Goal: Complete application form

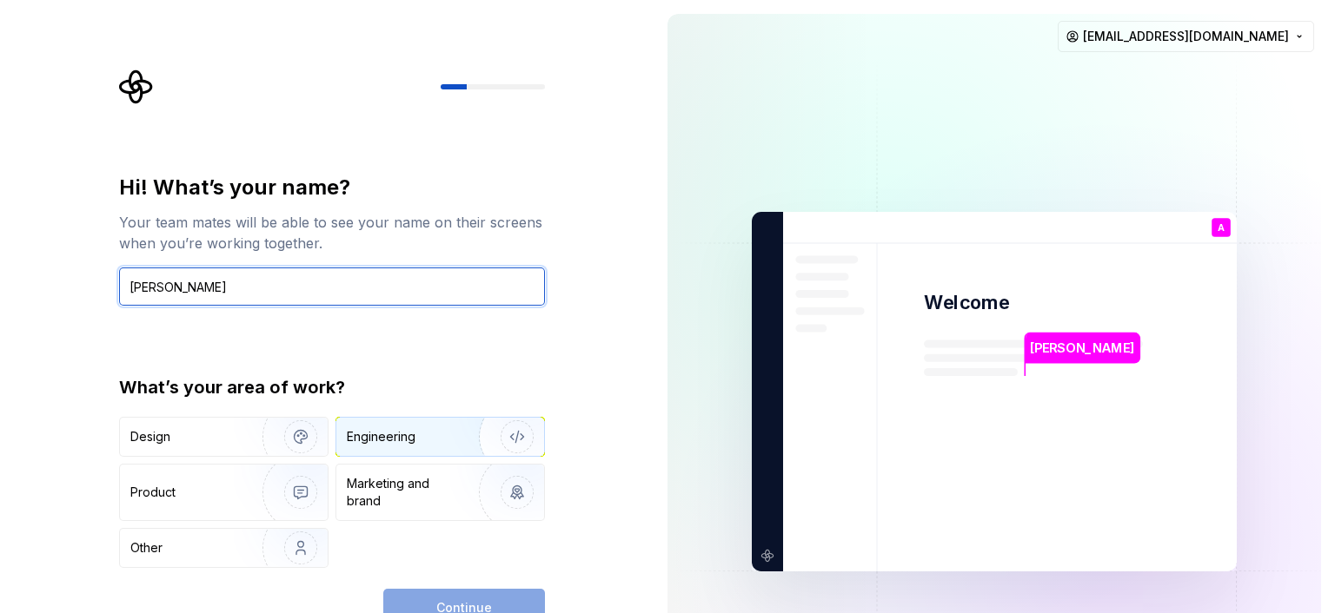
type input "[PERSON_NAME]"
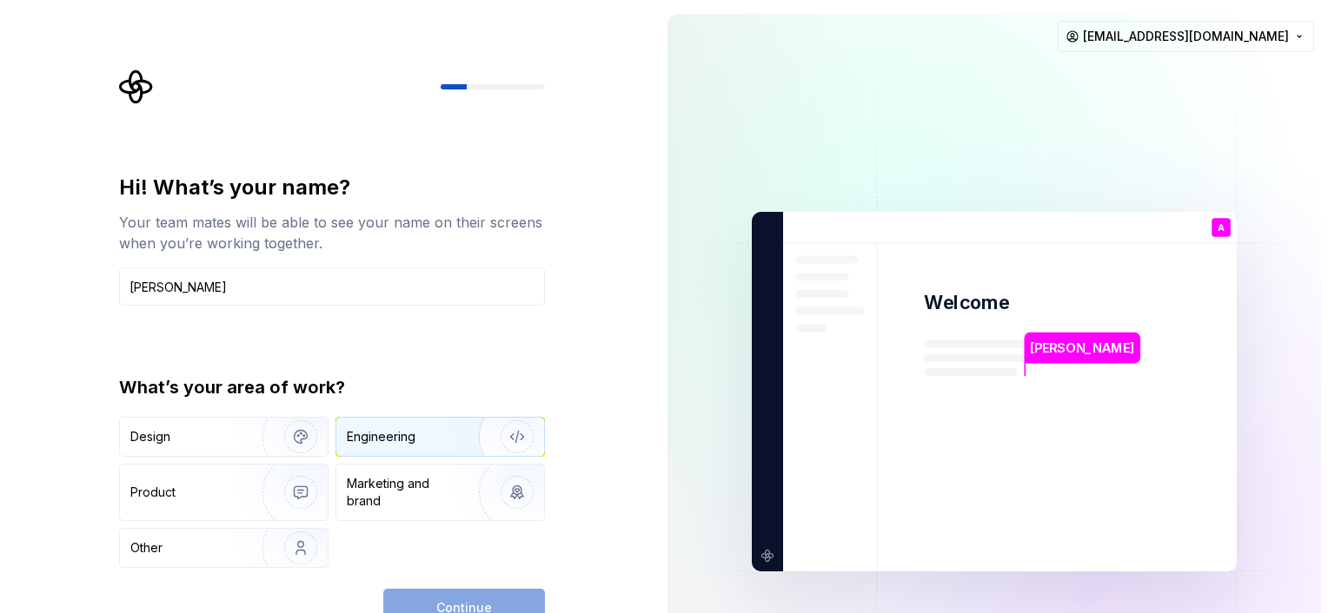
click at [406, 447] on div "Engineering" at bounding box center [440, 437] width 208 height 38
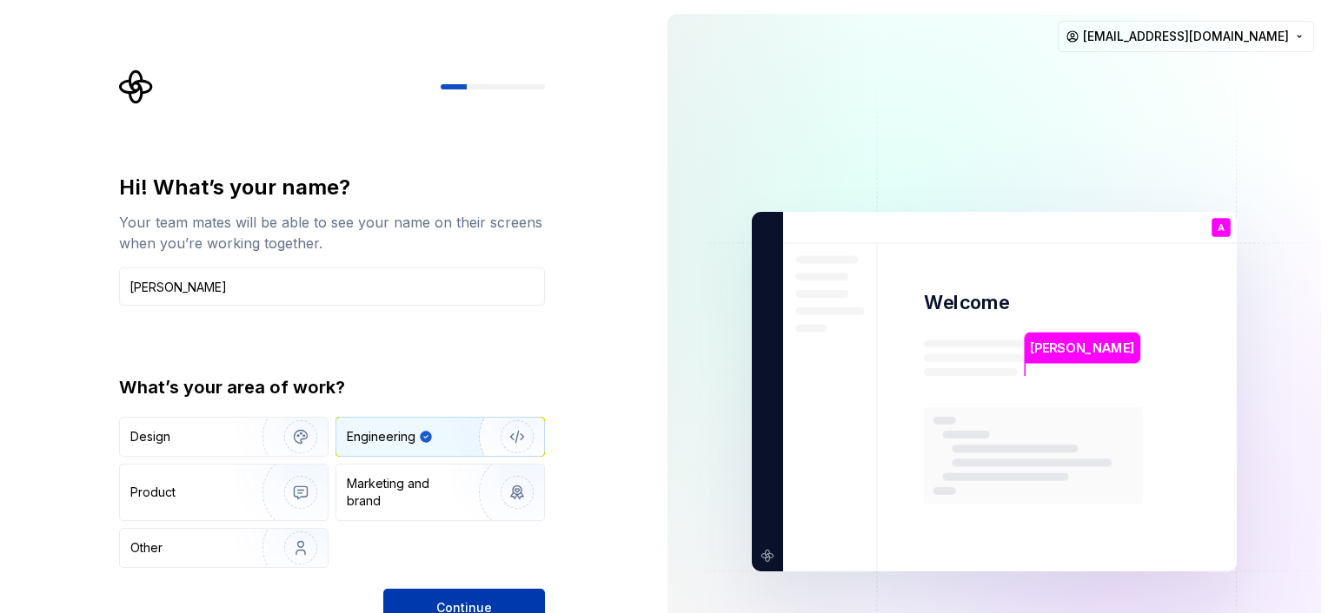
click at [457, 594] on button "Continue" at bounding box center [464, 608] width 162 height 38
click at [199, 548] on div "Other" at bounding box center [181, 548] width 102 height 17
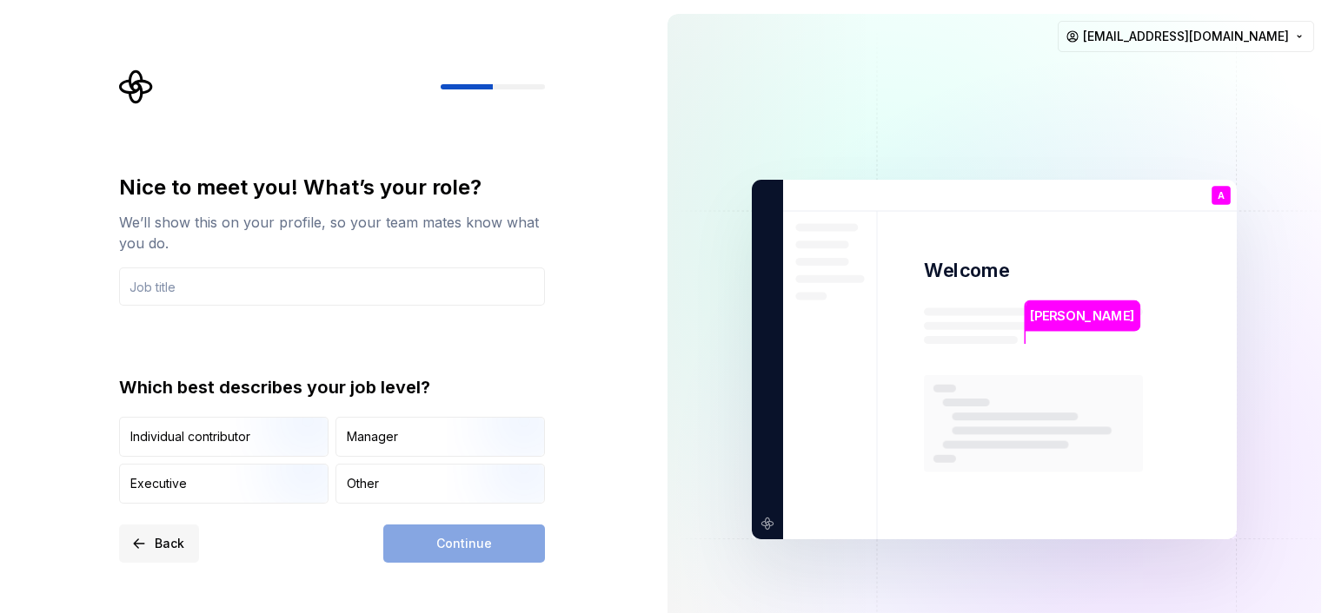
click at [179, 533] on button "Back" at bounding box center [159, 544] width 80 height 38
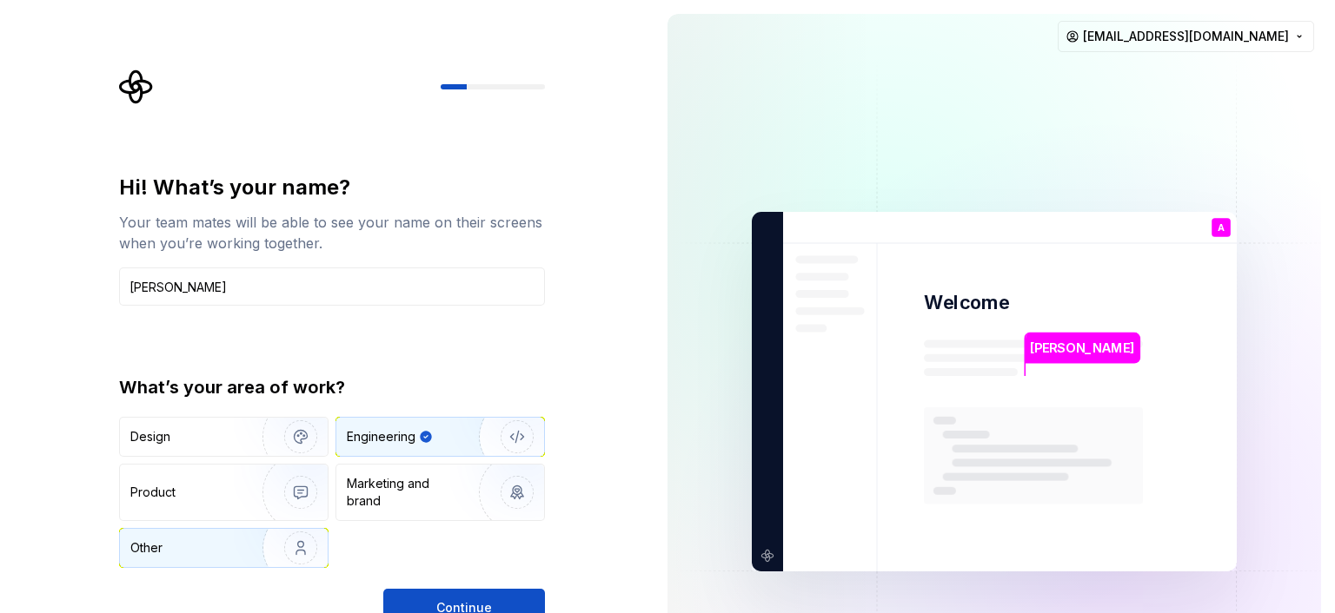
click at [175, 547] on div "Other" at bounding box center [181, 548] width 102 height 17
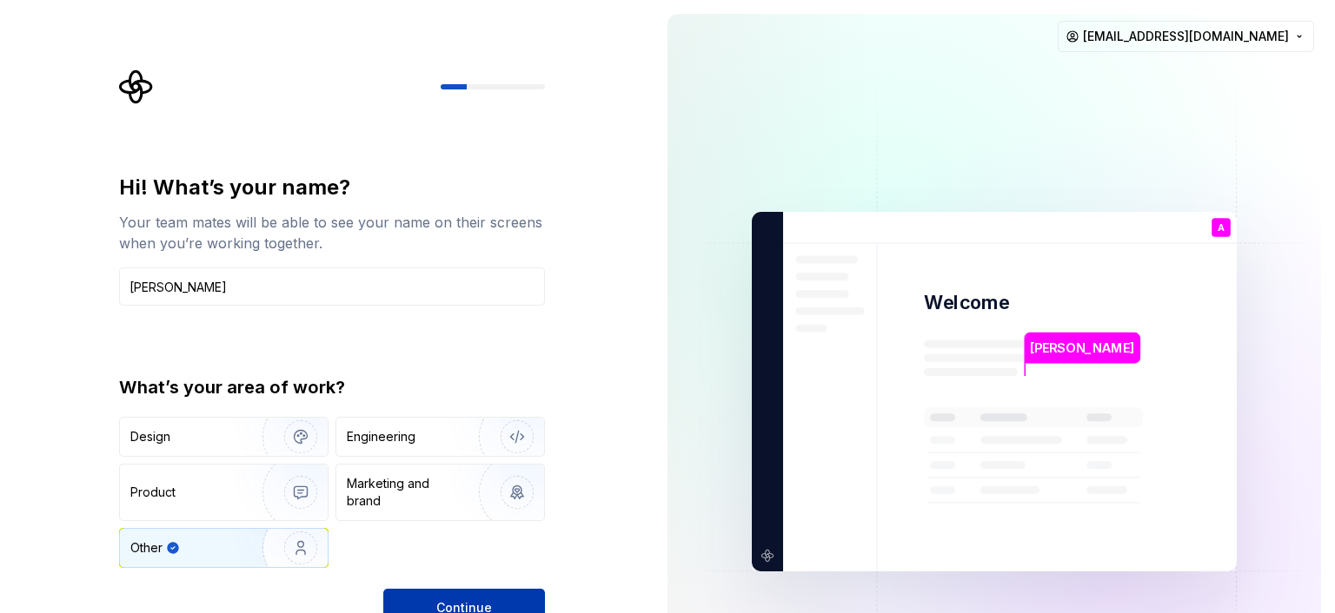
click at [513, 593] on button "Continue" at bounding box center [464, 608] width 162 height 38
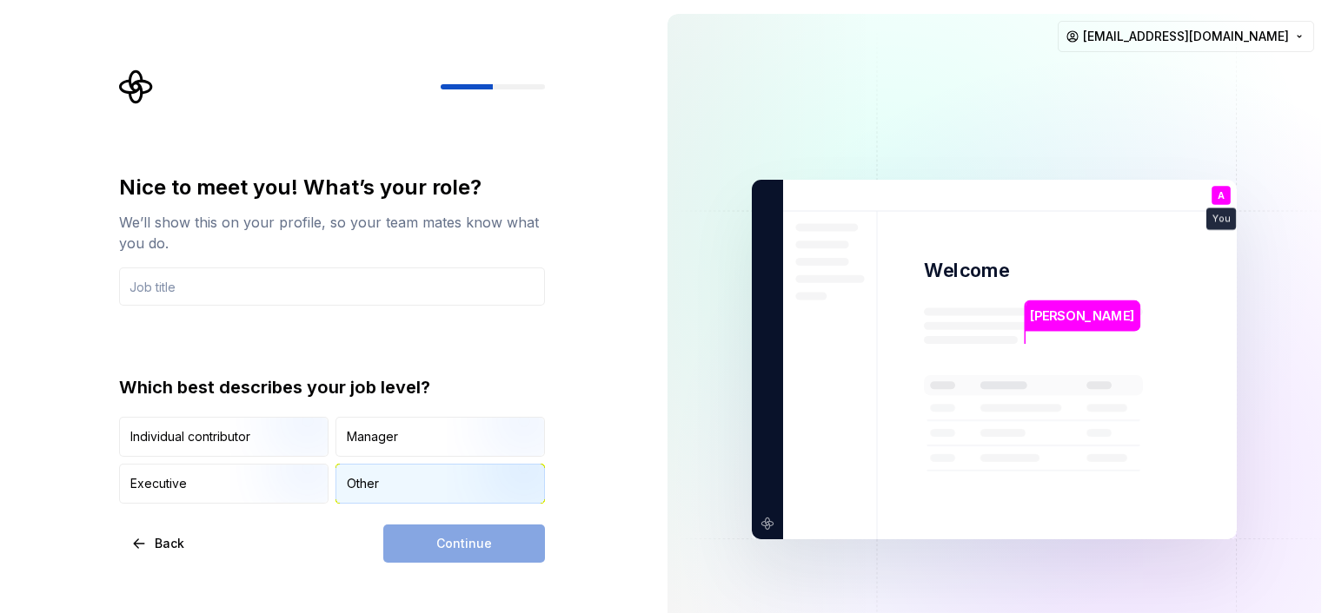
click at [362, 478] on div "Other" at bounding box center [363, 483] width 32 height 17
click at [181, 533] on button "Back" at bounding box center [159, 544] width 80 height 38
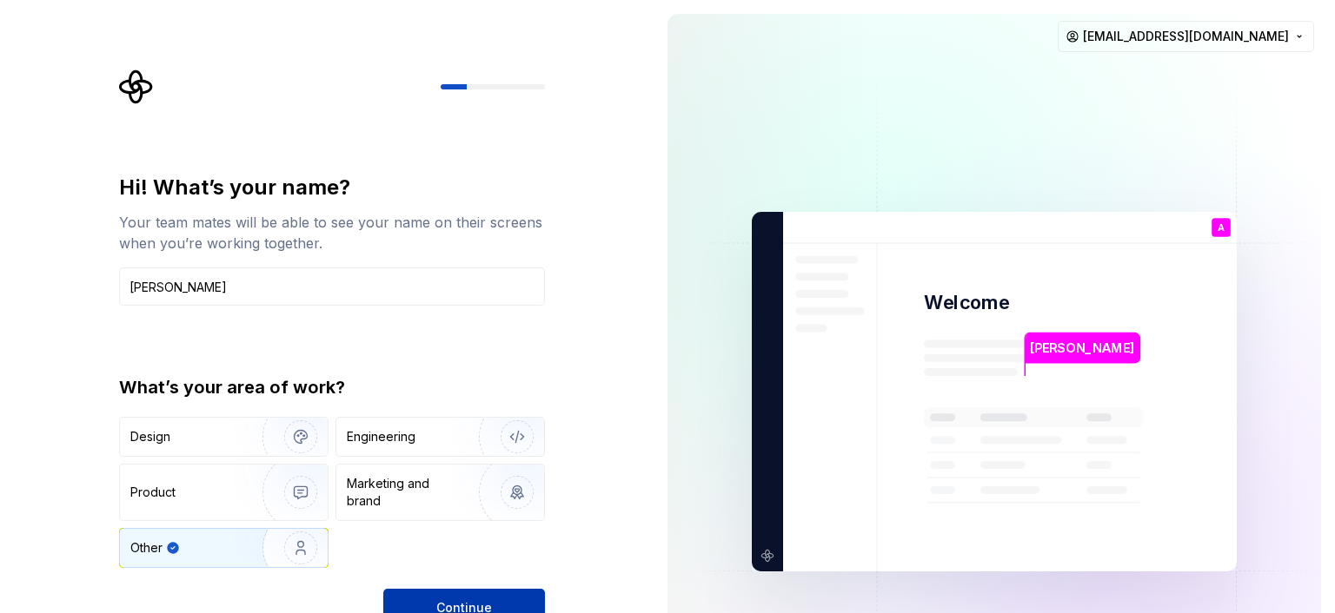
click at [458, 600] on span "Continue" at bounding box center [464, 608] width 56 height 17
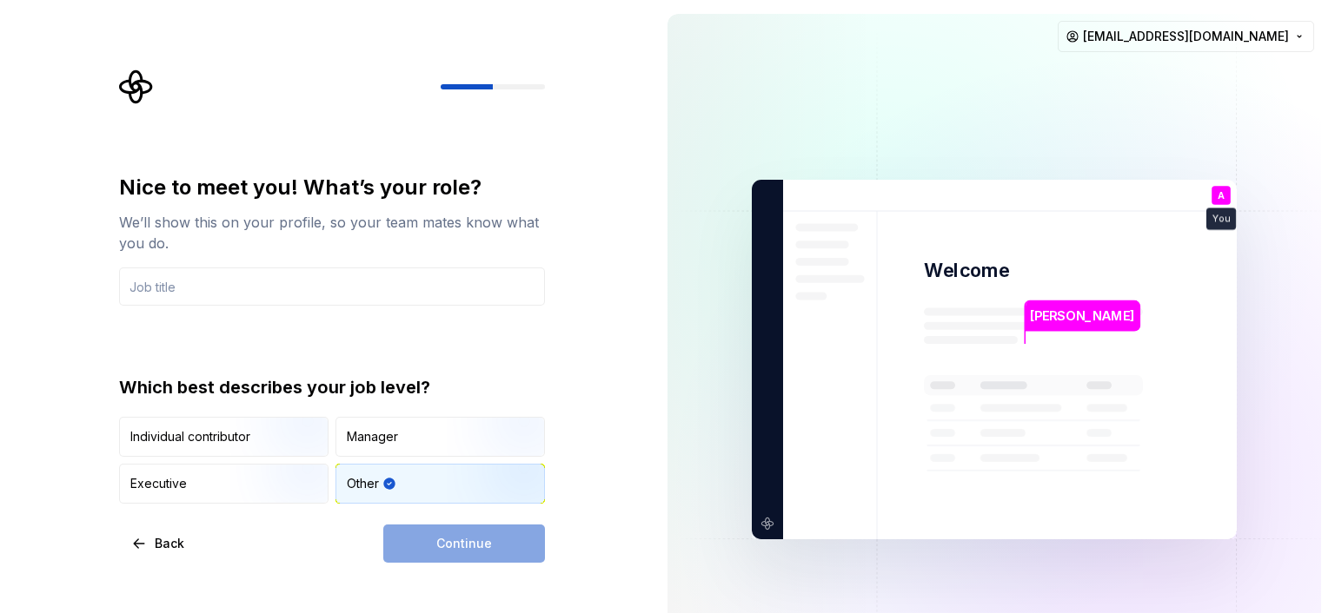
click at [407, 480] on div "Other" at bounding box center [440, 484] width 208 height 38
click at [433, 546] on div "Continue" at bounding box center [464, 544] width 162 height 38
click at [449, 544] on div "Continue" at bounding box center [464, 544] width 162 height 38
click at [421, 450] on div "Manager" at bounding box center [440, 437] width 208 height 38
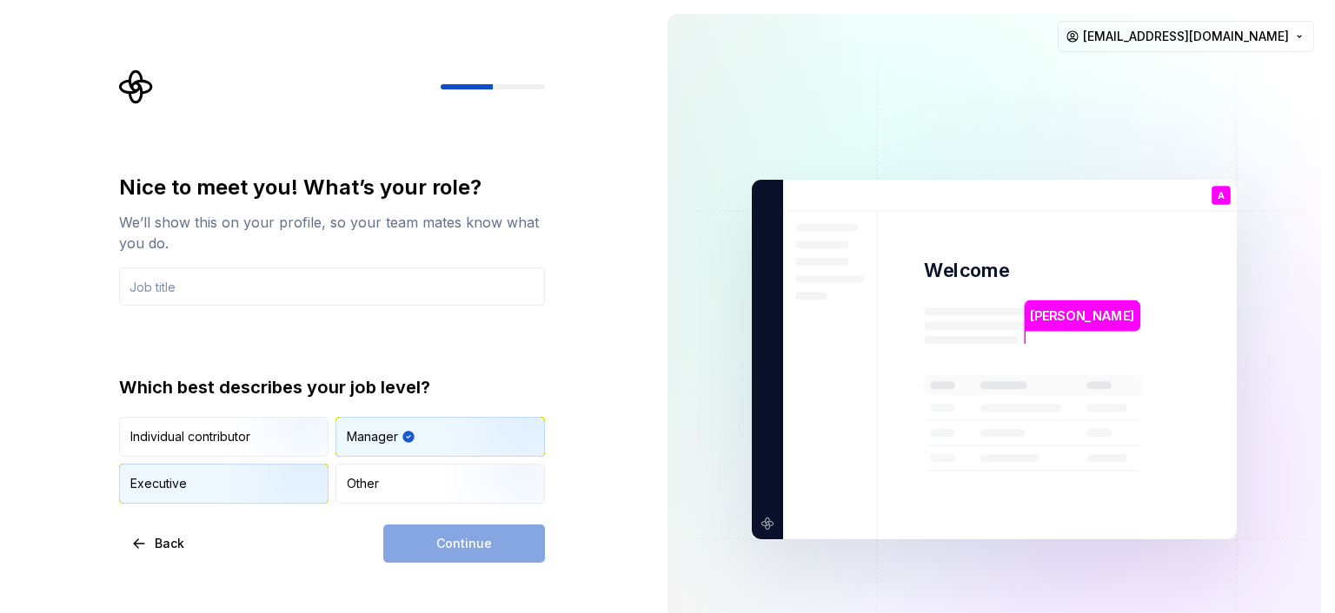
click at [262, 486] on img "button" at bounding box center [285, 505] width 111 height 116
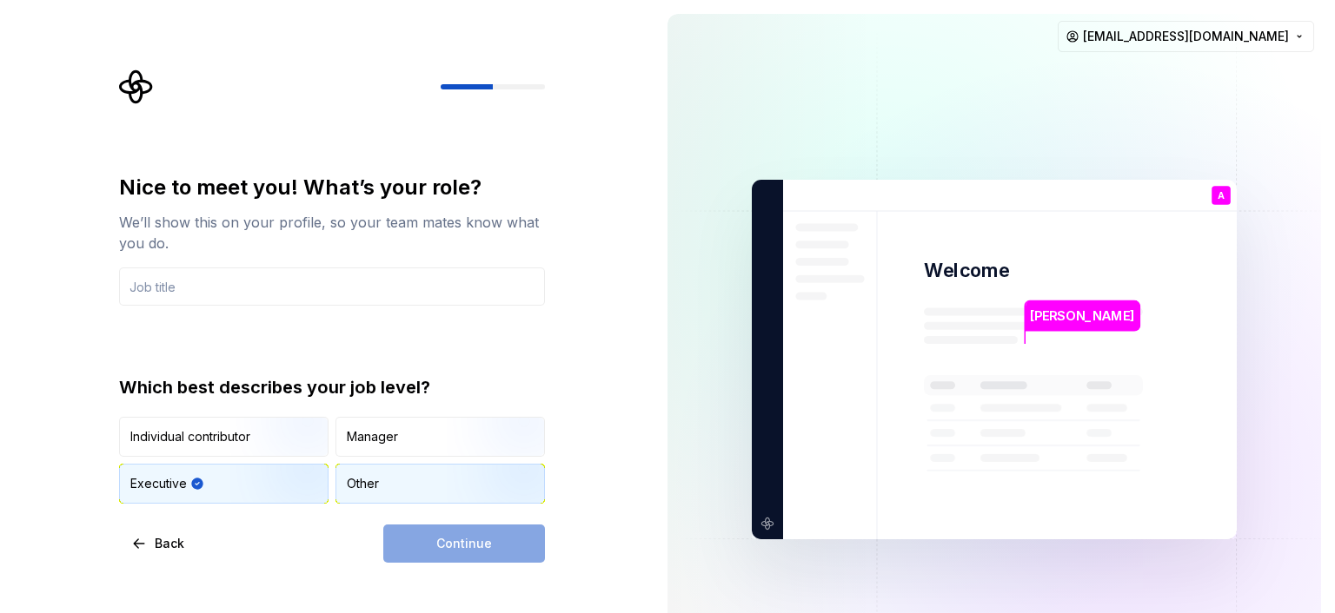
click at [438, 483] on div "Other" at bounding box center [440, 484] width 208 height 38
click at [372, 275] on input "text" at bounding box center [332, 287] width 426 height 38
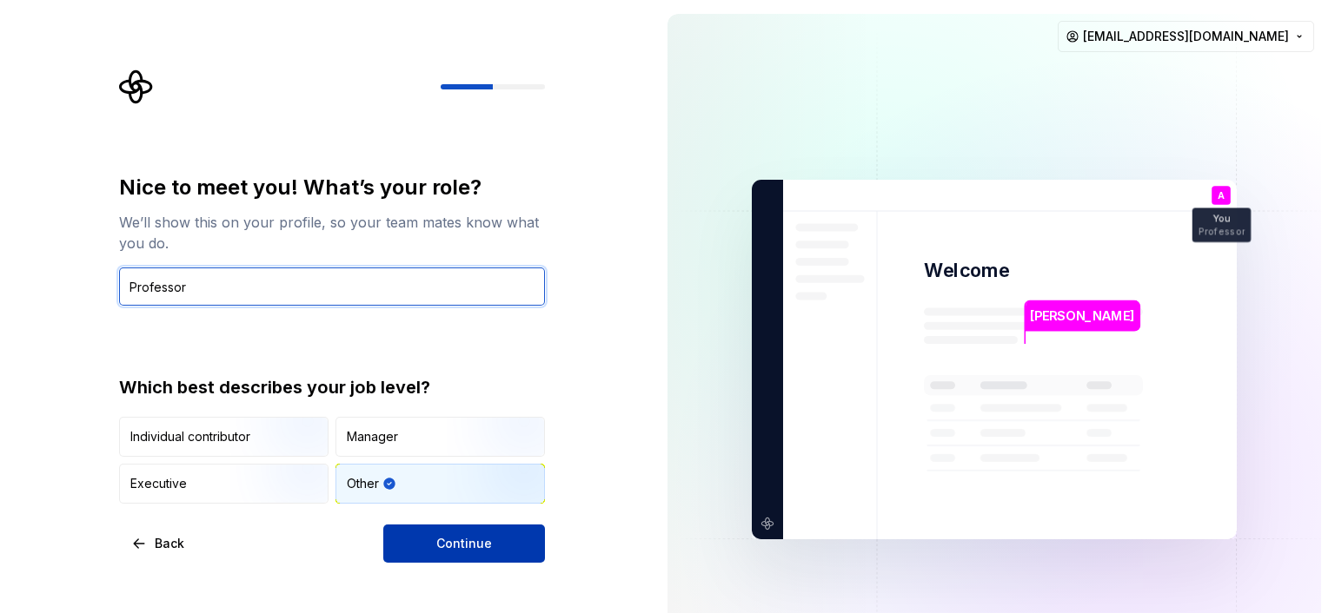
type input "Professor"
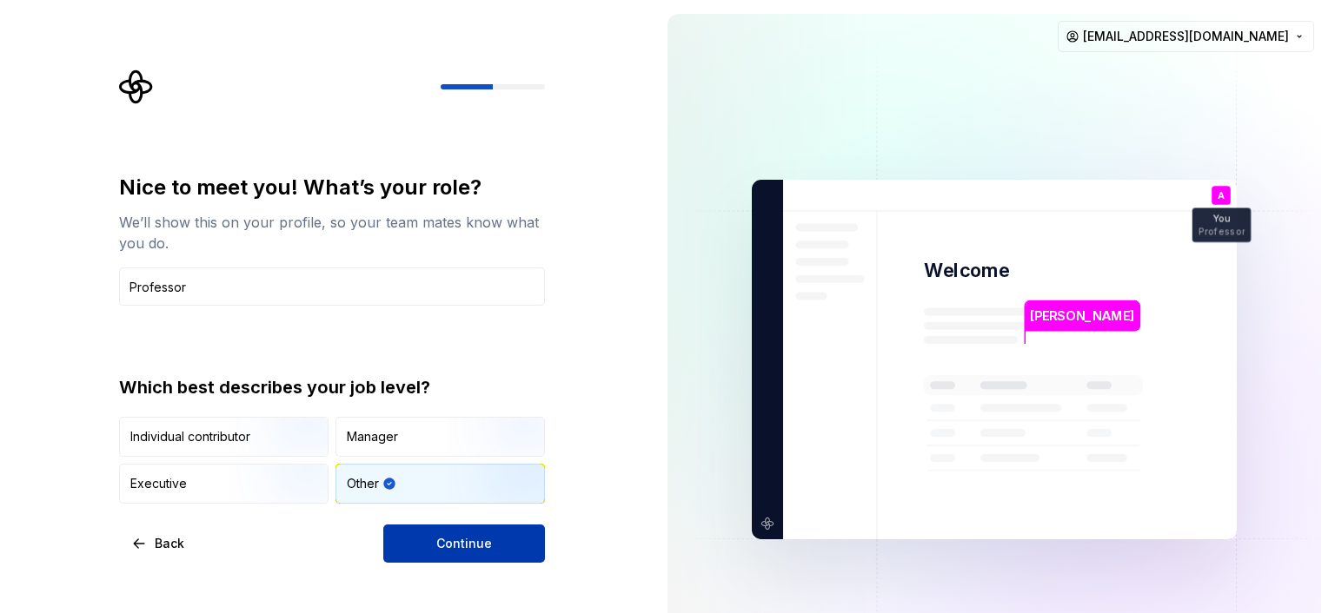
click at [458, 527] on button "Continue" at bounding box center [464, 544] width 162 height 38
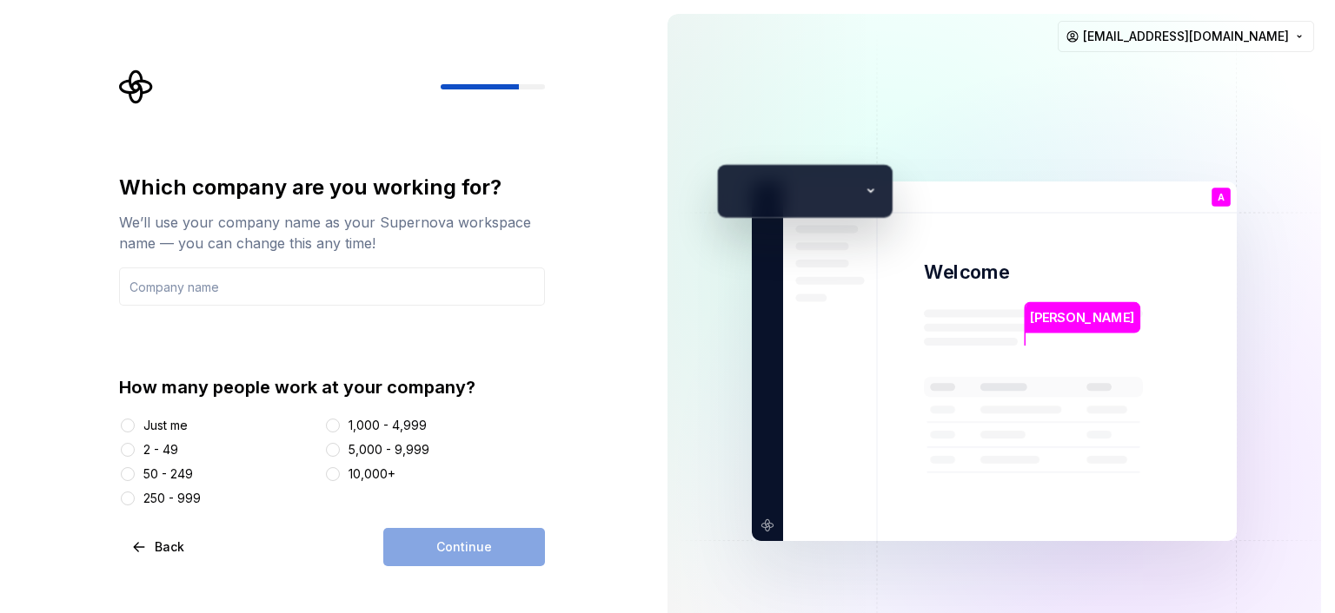
click at [183, 428] on div "Just me" at bounding box center [165, 425] width 44 height 17
click at [135, 428] on button "Just me" at bounding box center [128, 426] width 14 height 14
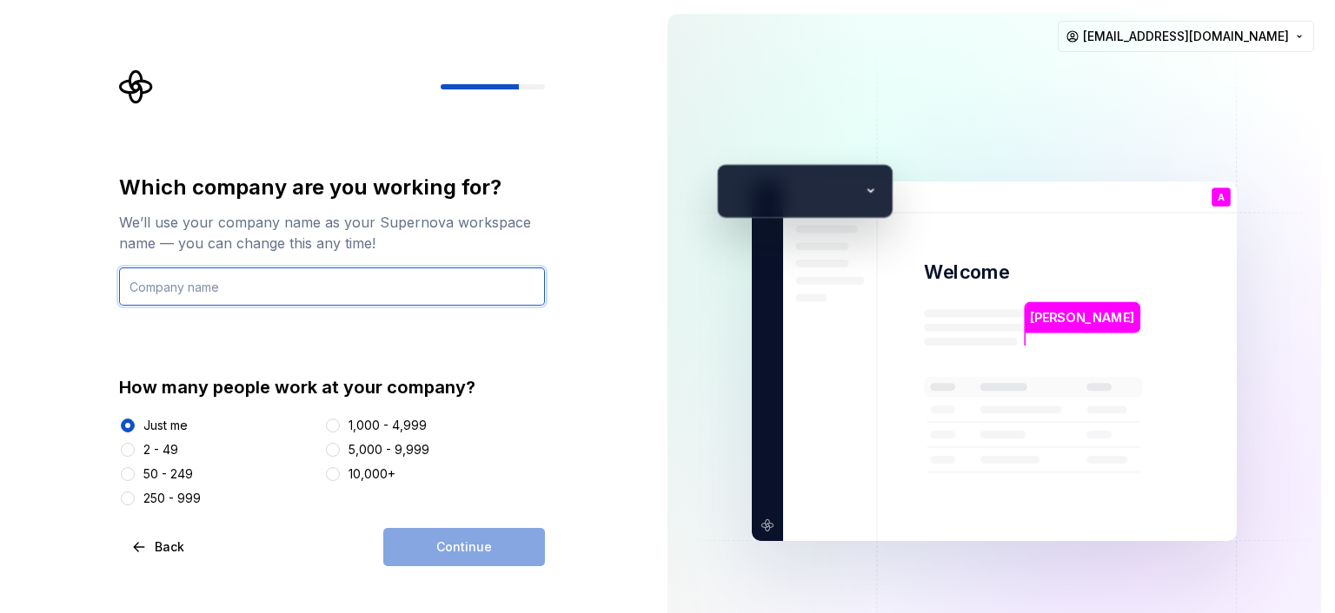
click at [284, 287] on input "text" at bounding box center [332, 287] width 426 height 38
type input "Q"
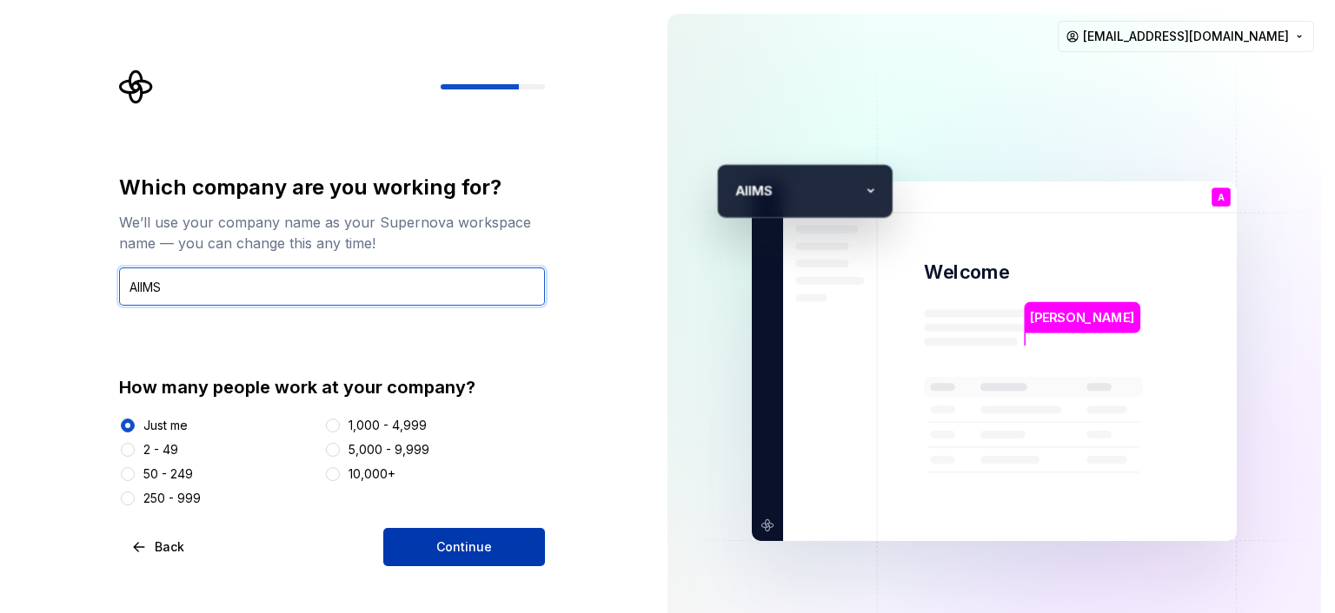
type input "AIIMS"
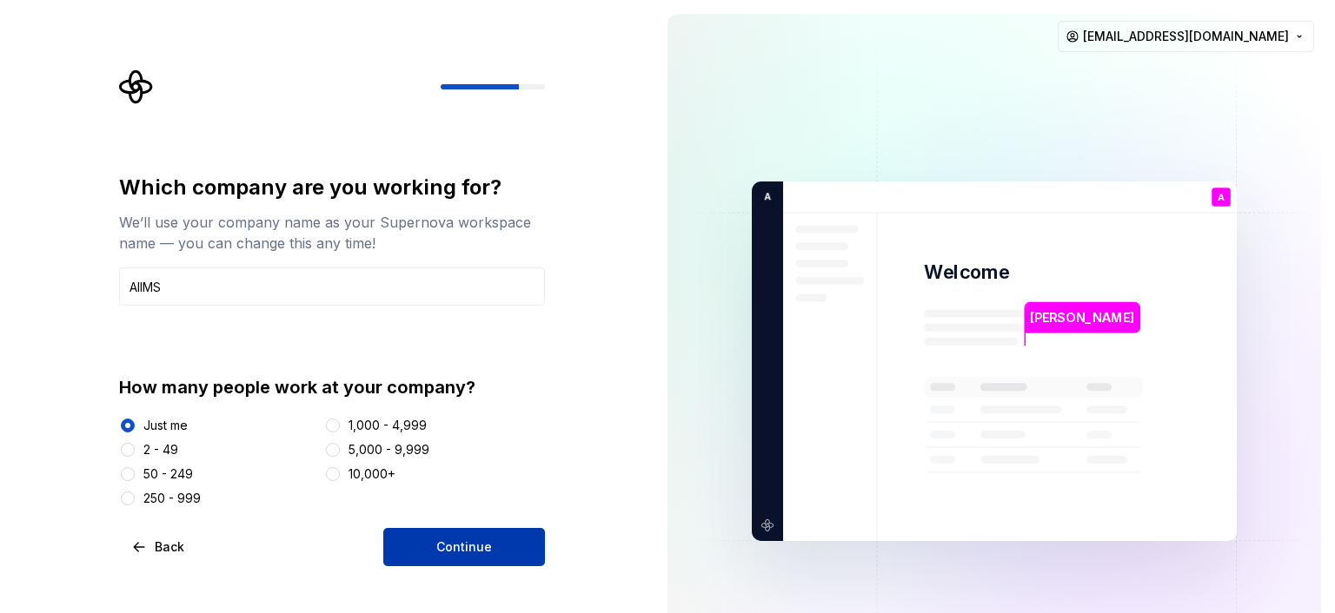
click at [425, 531] on button "Continue" at bounding box center [464, 547] width 162 height 38
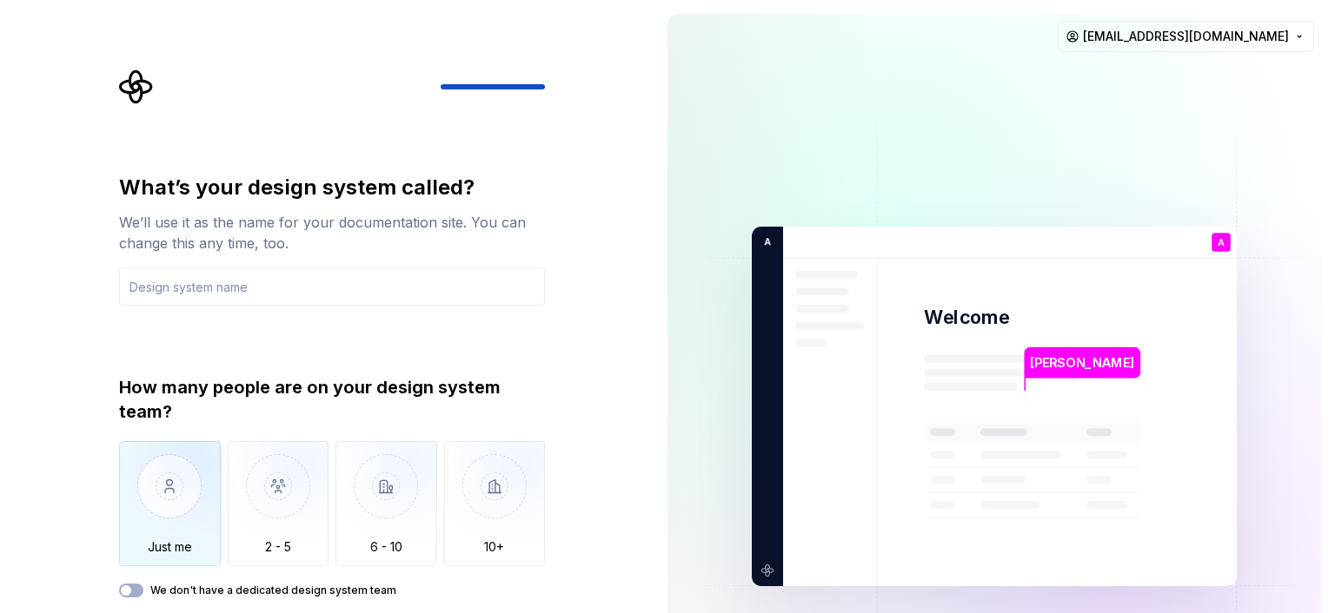
click at [176, 513] on img "button" at bounding box center [170, 499] width 102 height 116
click at [144, 589] on div "We don't have a dedicated design system team" at bounding box center [332, 591] width 426 height 14
click at [136, 590] on button "We don't have a dedicated design system team" at bounding box center [131, 591] width 24 height 14
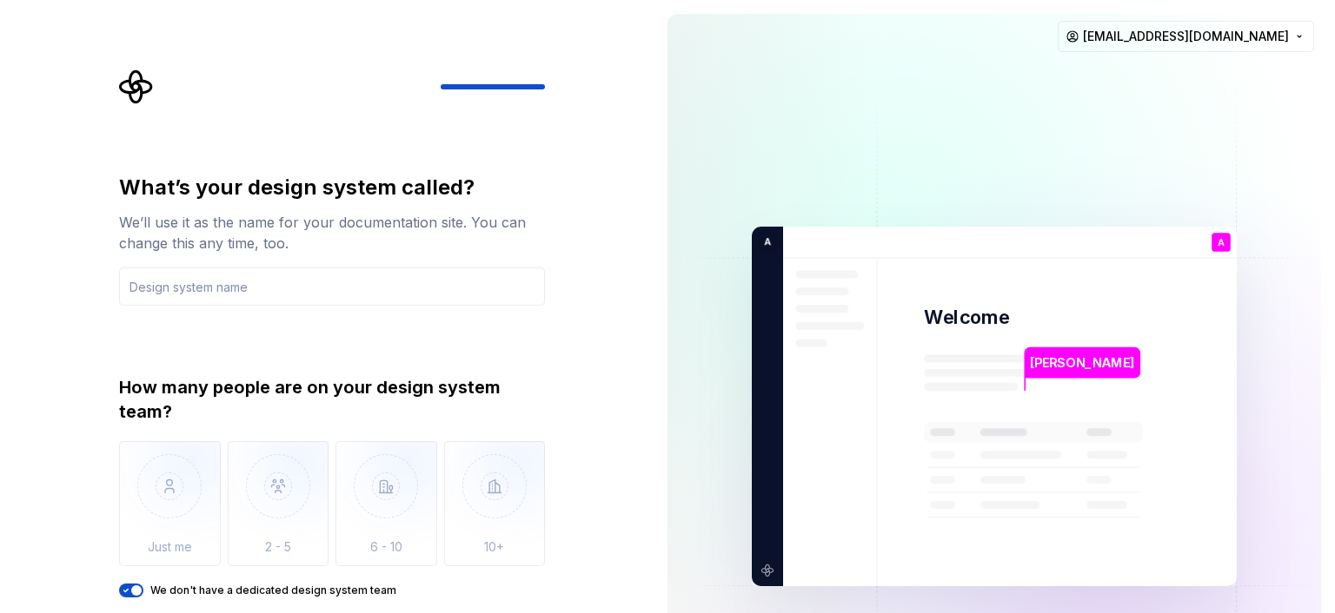
click at [613, 284] on div "What’s your design system called? We’ll use it as the name for your documentati…" at bounding box center [326, 406] width 653 height 813
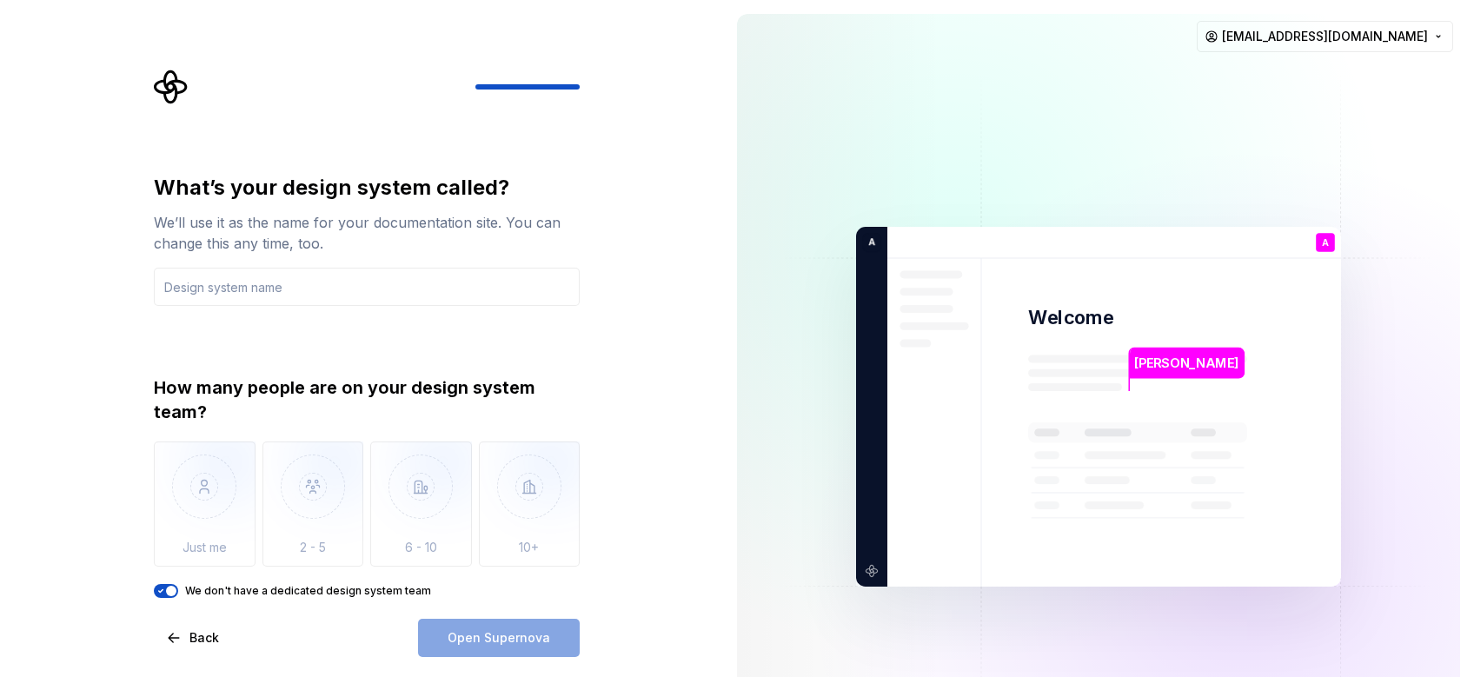
click at [521, 613] on div "Open Supernova" at bounding box center [499, 638] width 162 height 38
click at [520, 613] on div "Open Supernova" at bounding box center [499, 638] width 162 height 38
click at [519, 613] on div "Open Supernova" at bounding box center [499, 638] width 162 height 38
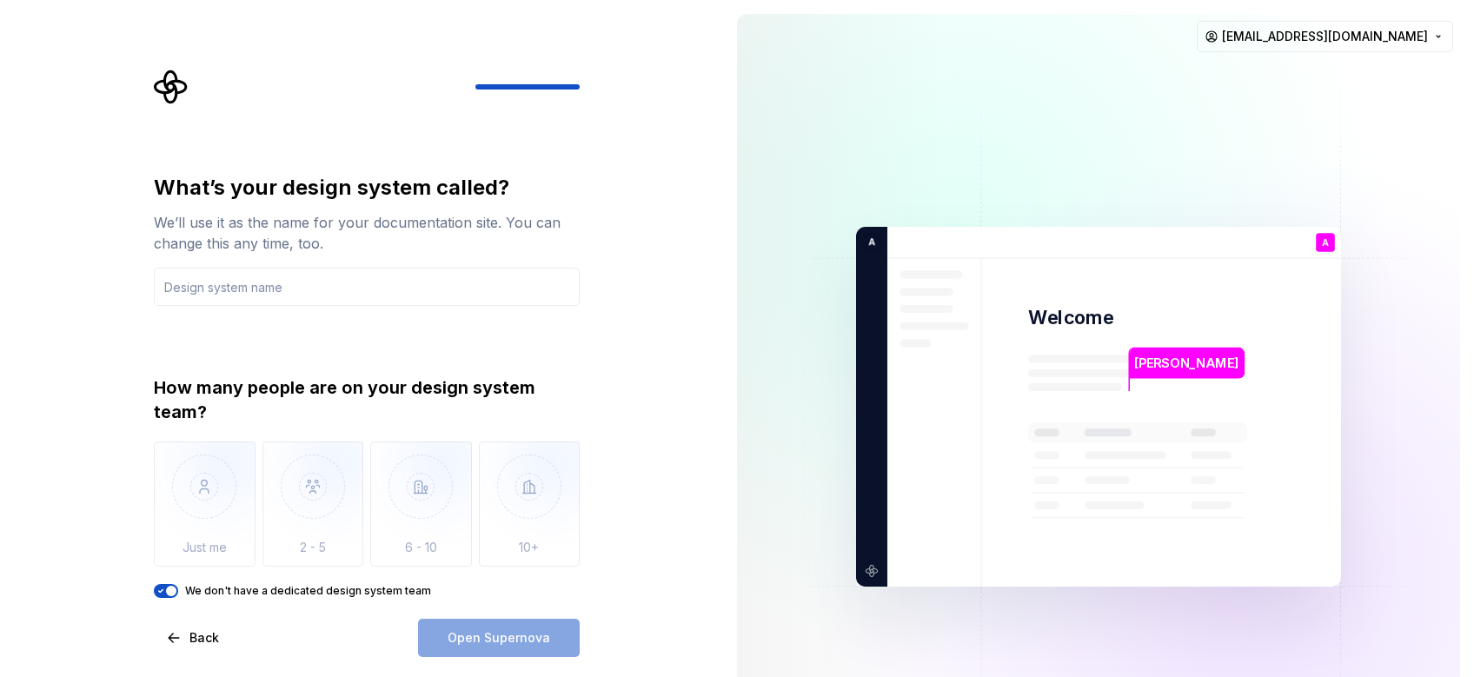
click at [170, 602] on div "What’s your design system called? We’ll use it as the name for your documentati…" at bounding box center [367, 415] width 426 height 483
click at [162, 591] on icon "button" at bounding box center [161, 591] width 4 height 3
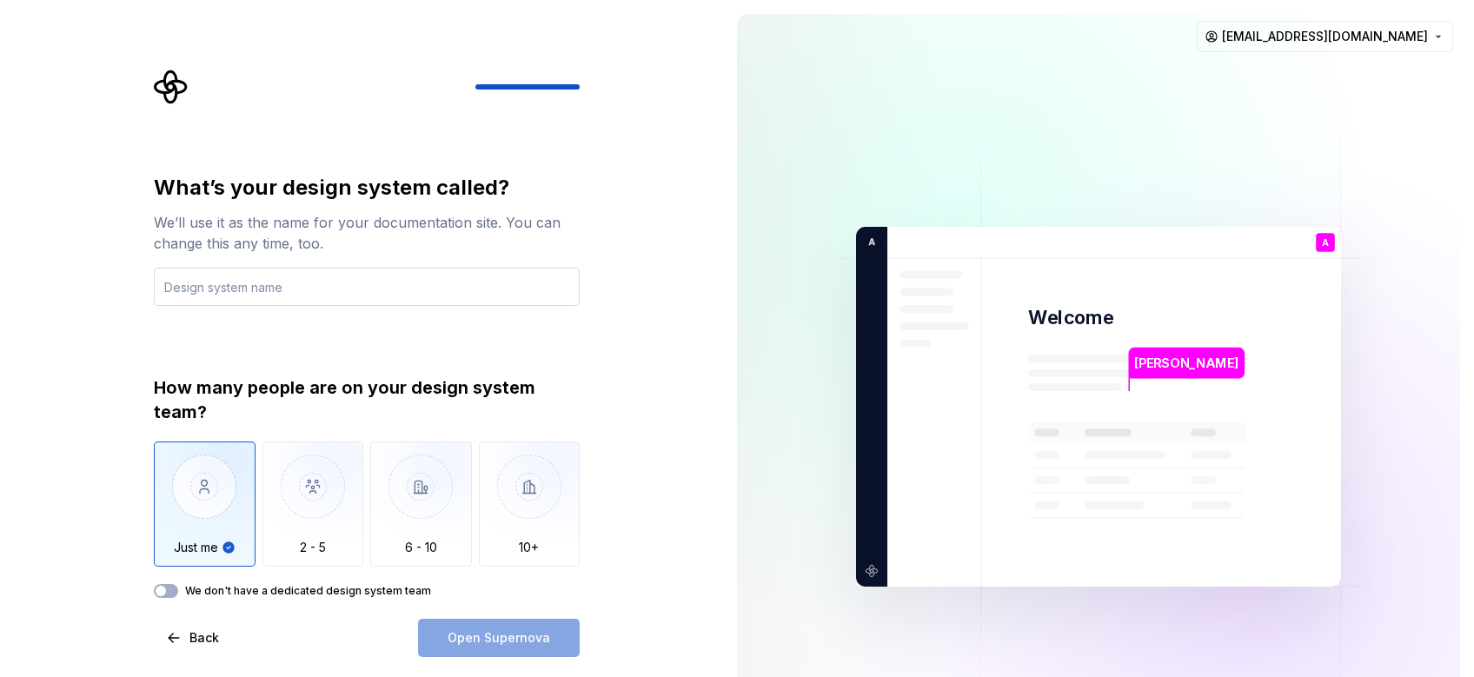
click at [388, 290] on input "text" at bounding box center [367, 287] width 426 height 38
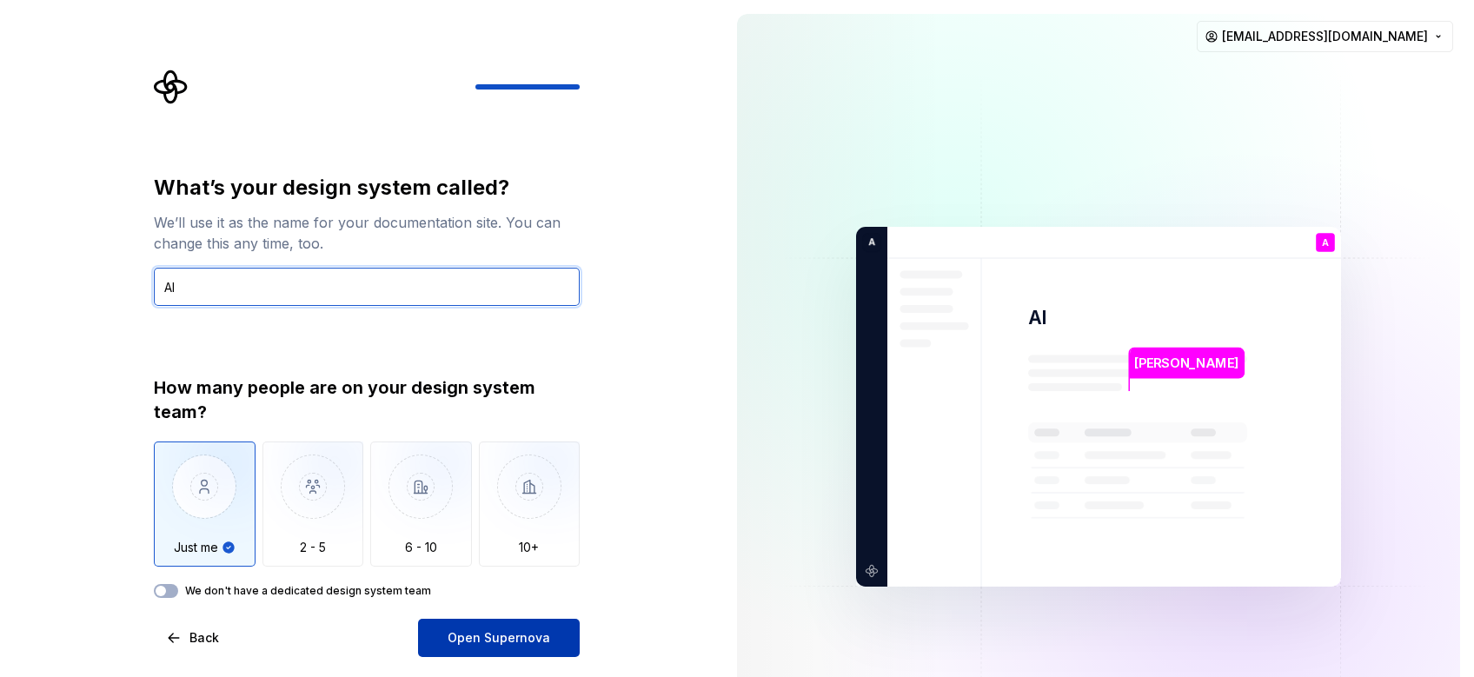
type input "AI"
click at [490, 613] on span "Open Supernova" at bounding box center [498, 637] width 103 height 17
